Goal: Information Seeking & Learning: Learn about a topic

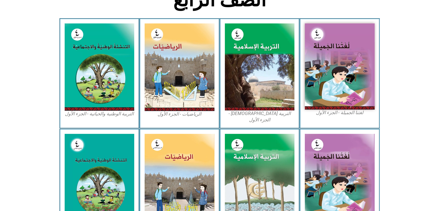
scroll to position [188, 0]
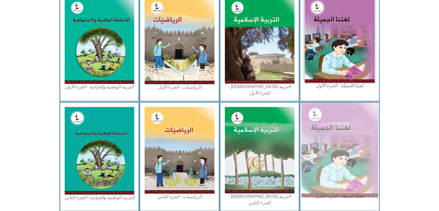
click at [339, 135] on img at bounding box center [339, 150] width 77 height 95
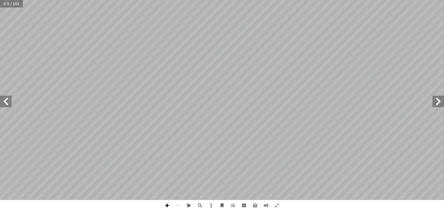
click at [165, 202] on span at bounding box center [166, 205] width 11 height 11
click at [177, 205] on span at bounding box center [177, 205] width 11 height 11
click at [162, 208] on span at bounding box center [166, 205] width 11 height 11
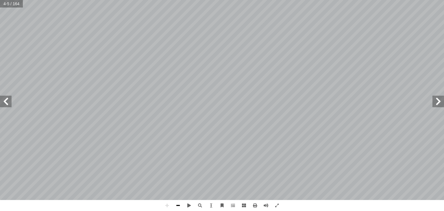
click at [177, 207] on span at bounding box center [177, 205] width 11 height 11
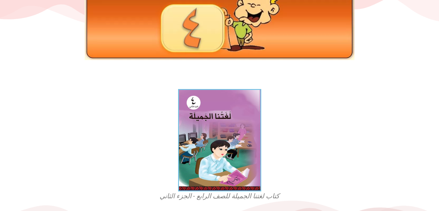
scroll to position [106, 0]
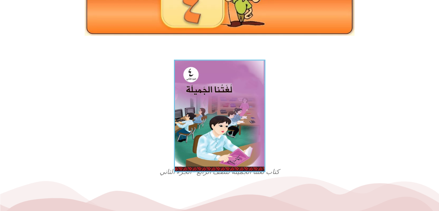
click at [200, 115] on img at bounding box center [220, 115] width 92 height 113
